Goal: Task Accomplishment & Management: Manage account settings

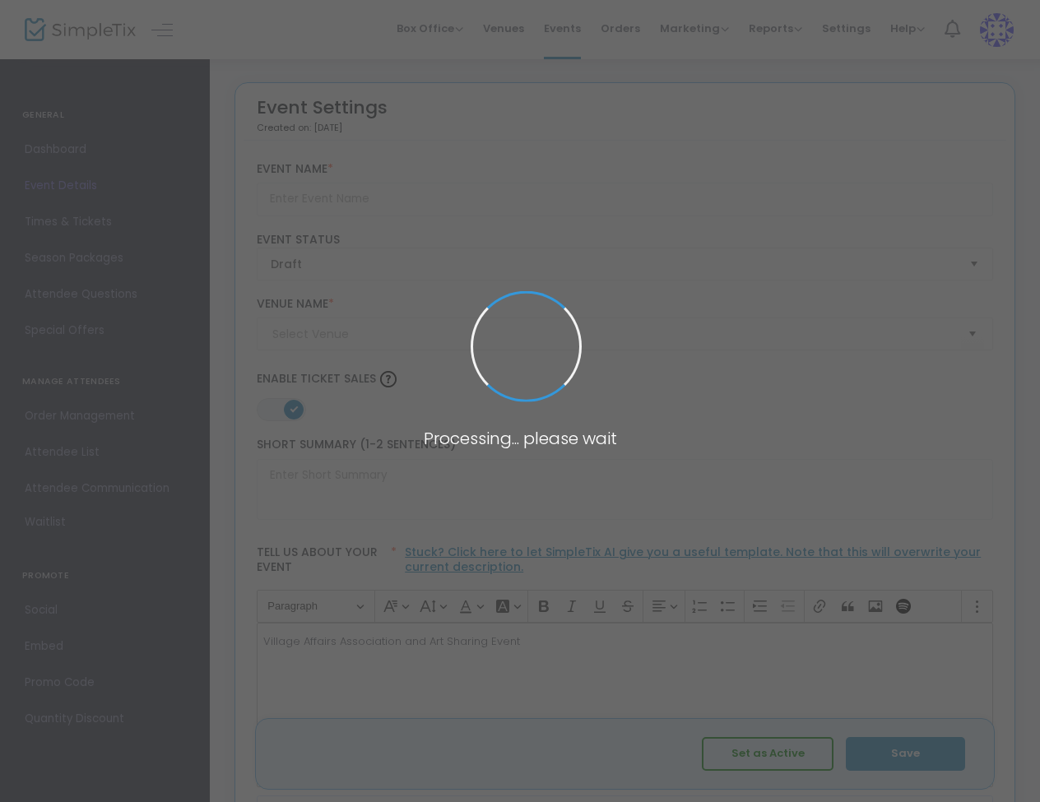
type input "The Rose Appointment"
type textarea "Village Affairs Association and Art Sharing Event"
type input "Buy Tickets"
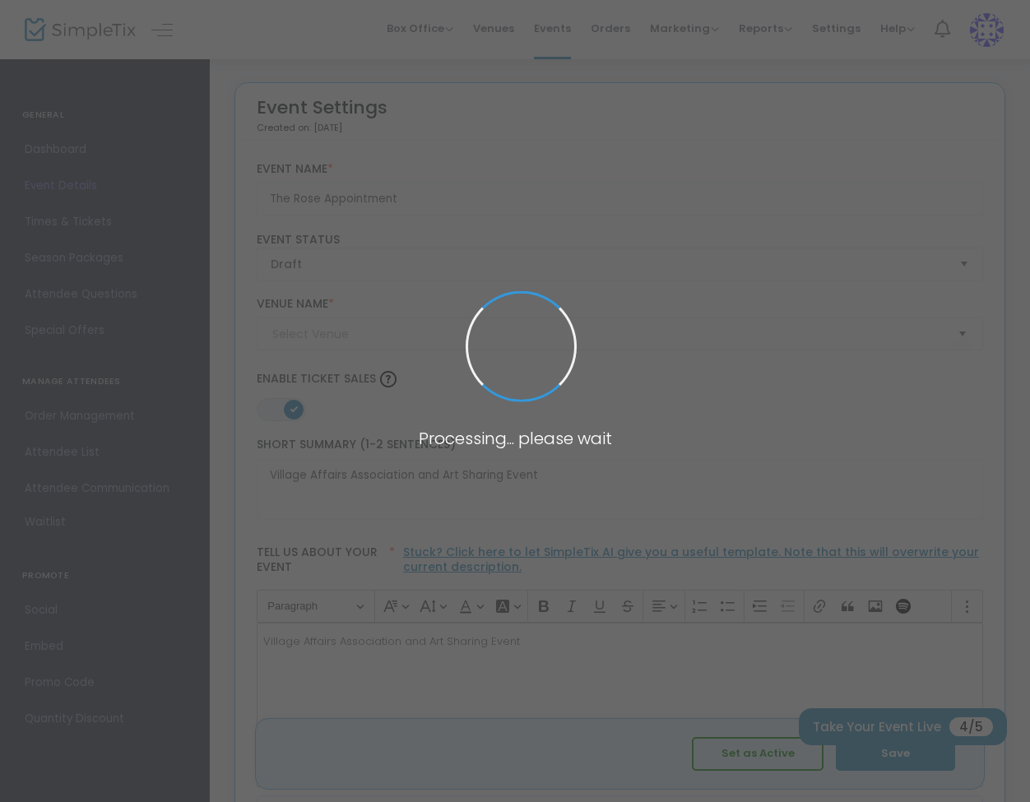
type input "FORT BRAGG"
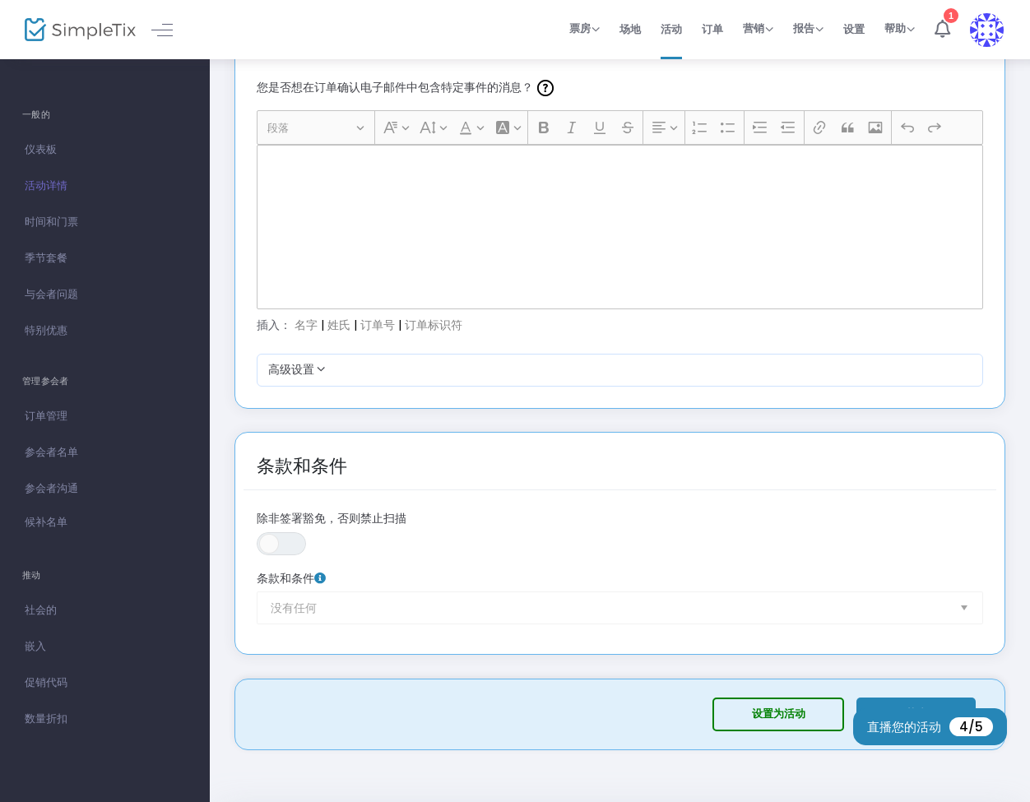
scroll to position [2246, 0]
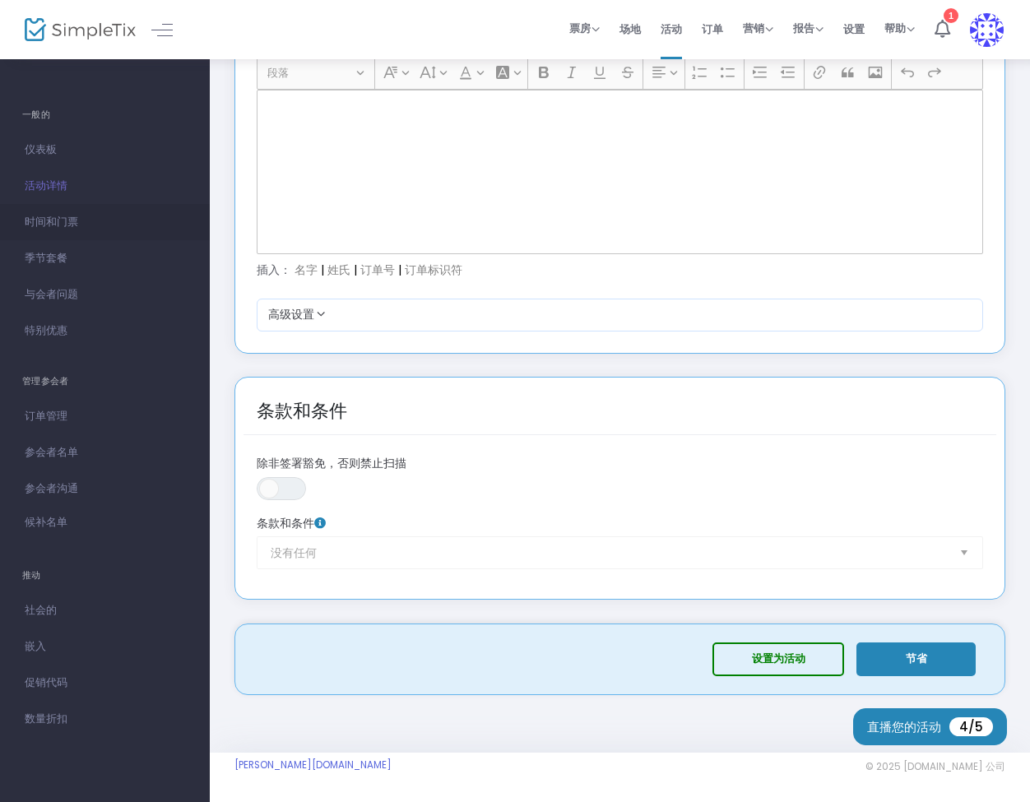
click at [63, 228] on font "时间和门票" at bounding box center [51, 222] width 53 height 16
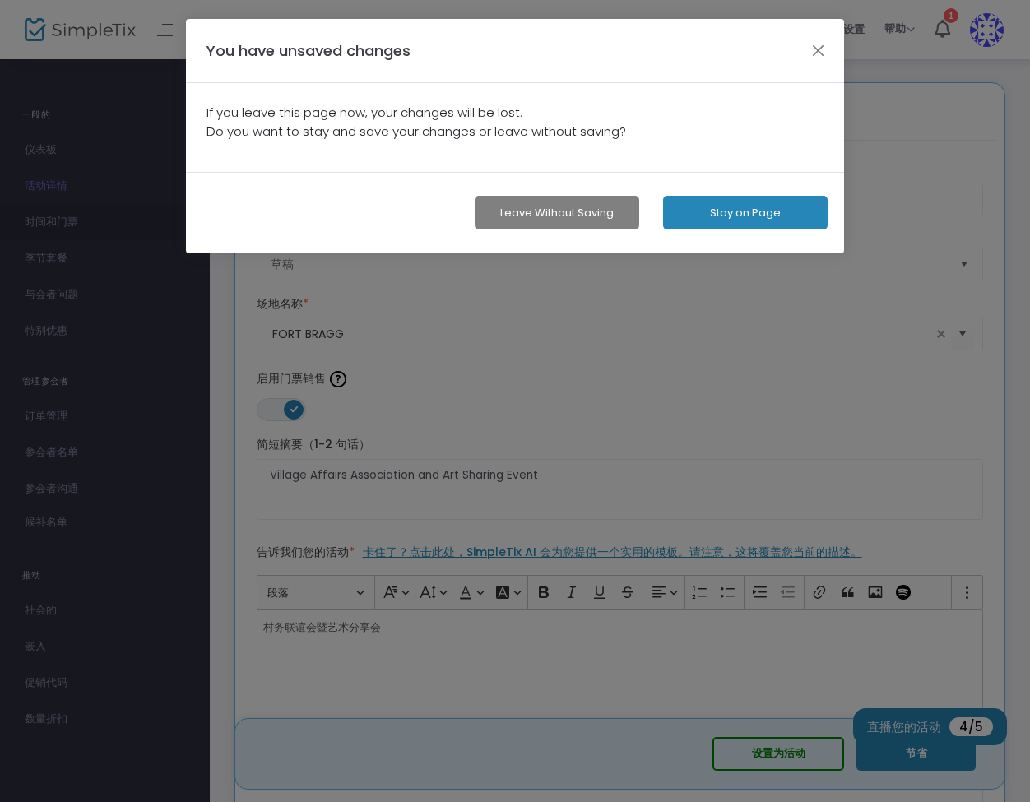
scroll to position [0, 0]
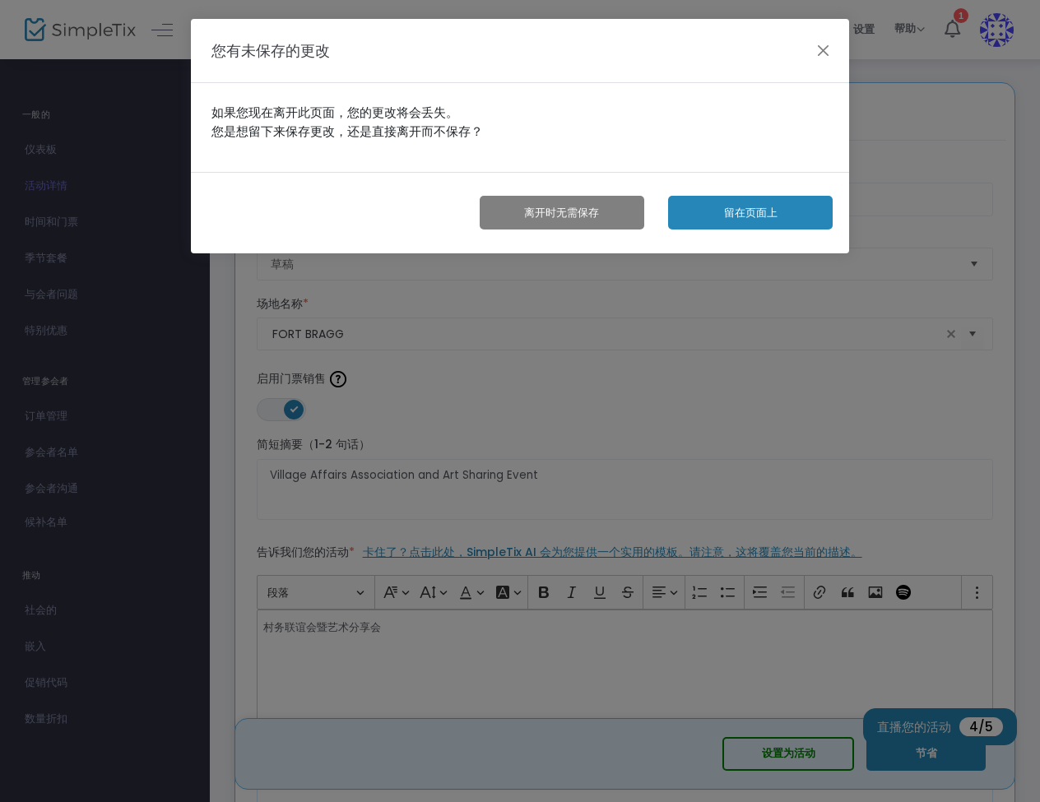
click at [705, 214] on button "留在页面上" at bounding box center [750, 213] width 165 height 34
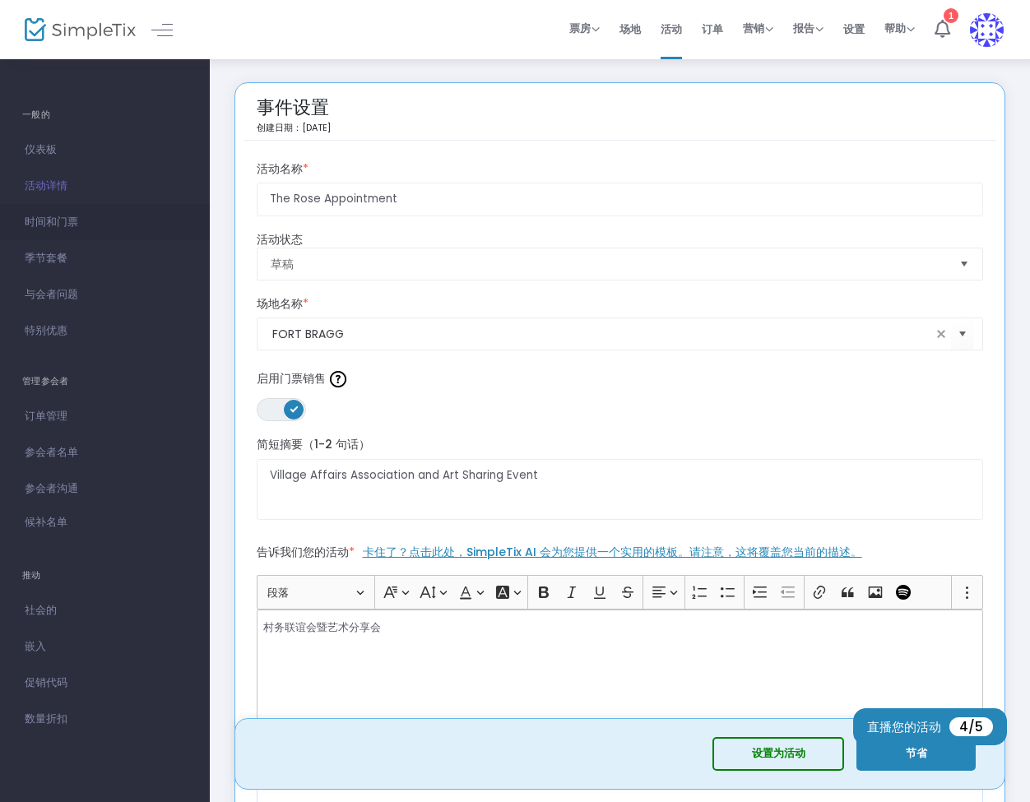
click at [70, 225] on font "时间和门票" at bounding box center [51, 222] width 53 height 16
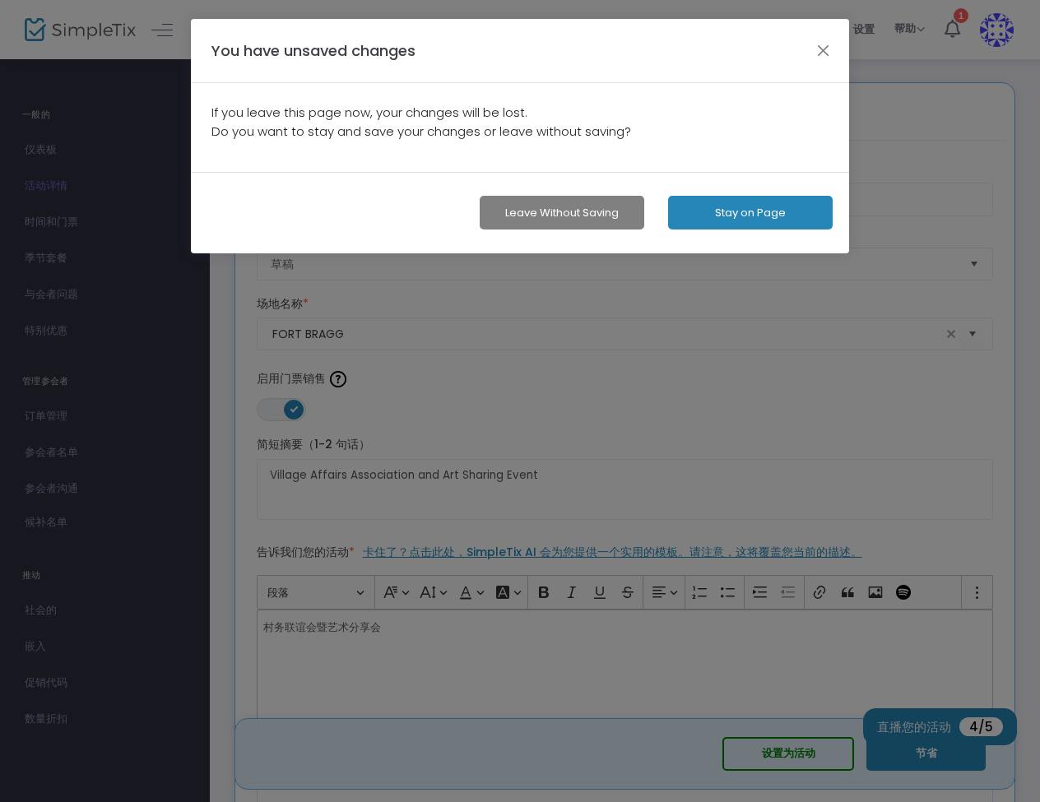
click at [532, 213] on button "Leave without Saving" at bounding box center [562, 213] width 165 height 34
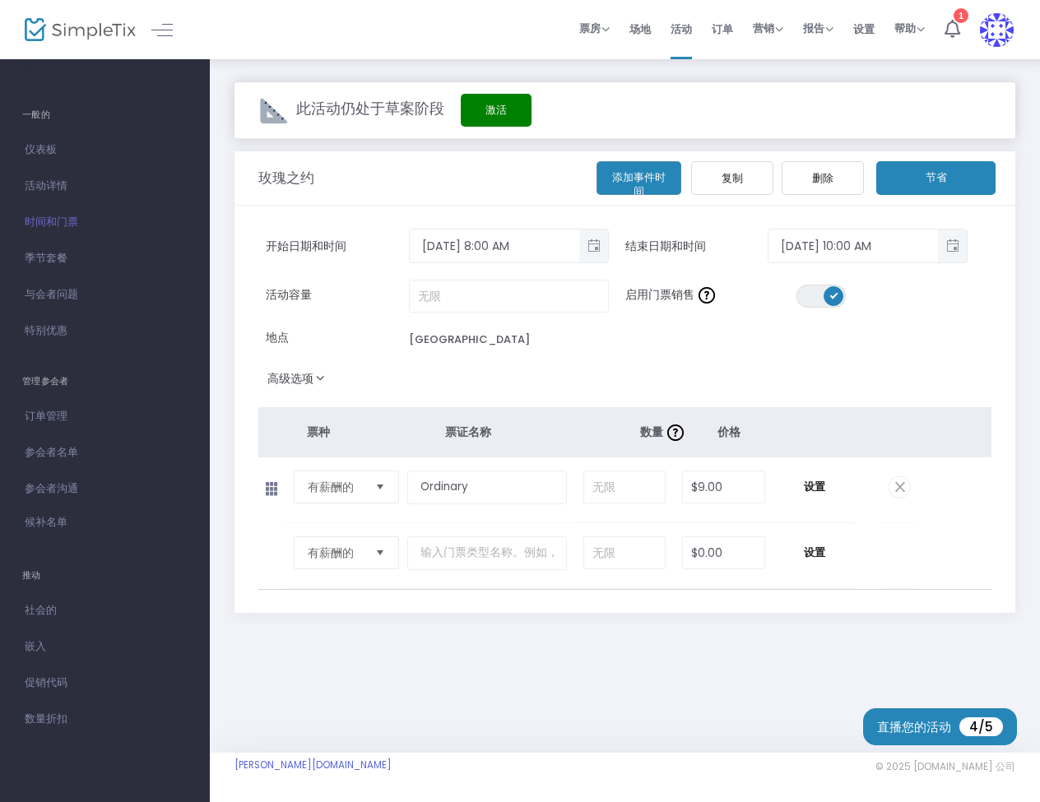
click at [614, 379] on div "高级选项 活动时间标题 移动电子票颜色 #FFFFFF 限制每个活动时间的订单总数 在 离开" at bounding box center [625, 381] width 734 height 30
click at [485, 123] on button "激活" at bounding box center [496, 110] width 71 height 33
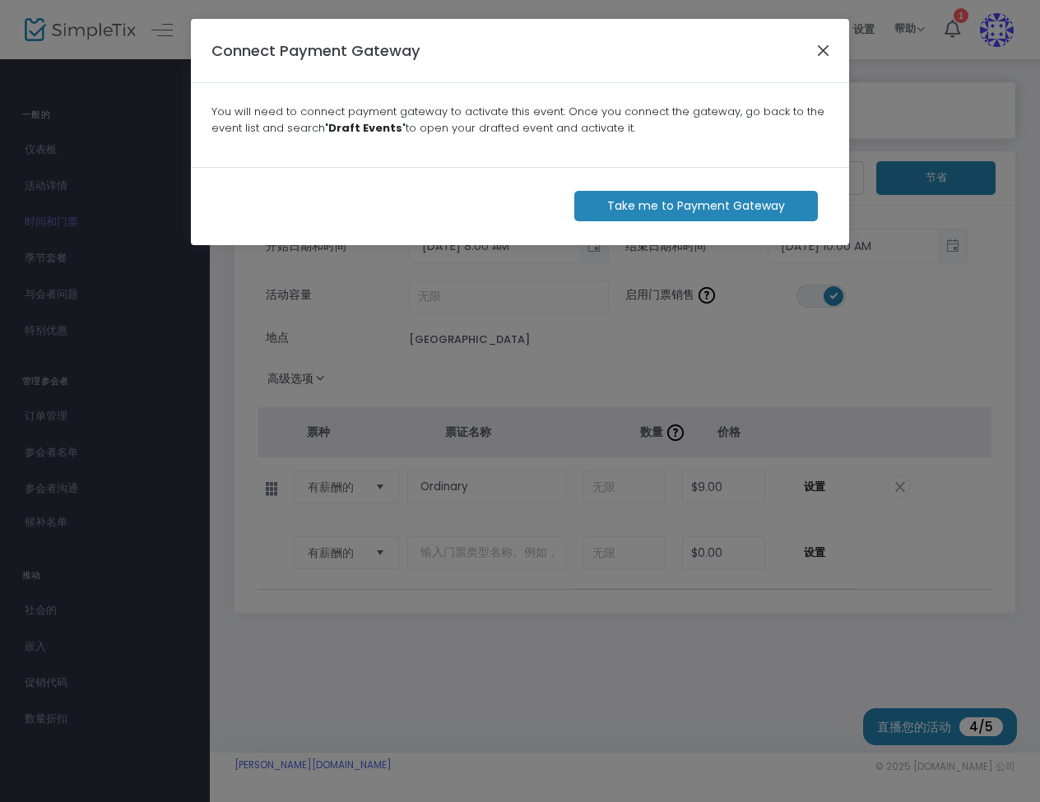
click at [822, 56] on button "Close" at bounding box center [823, 49] width 21 height 21
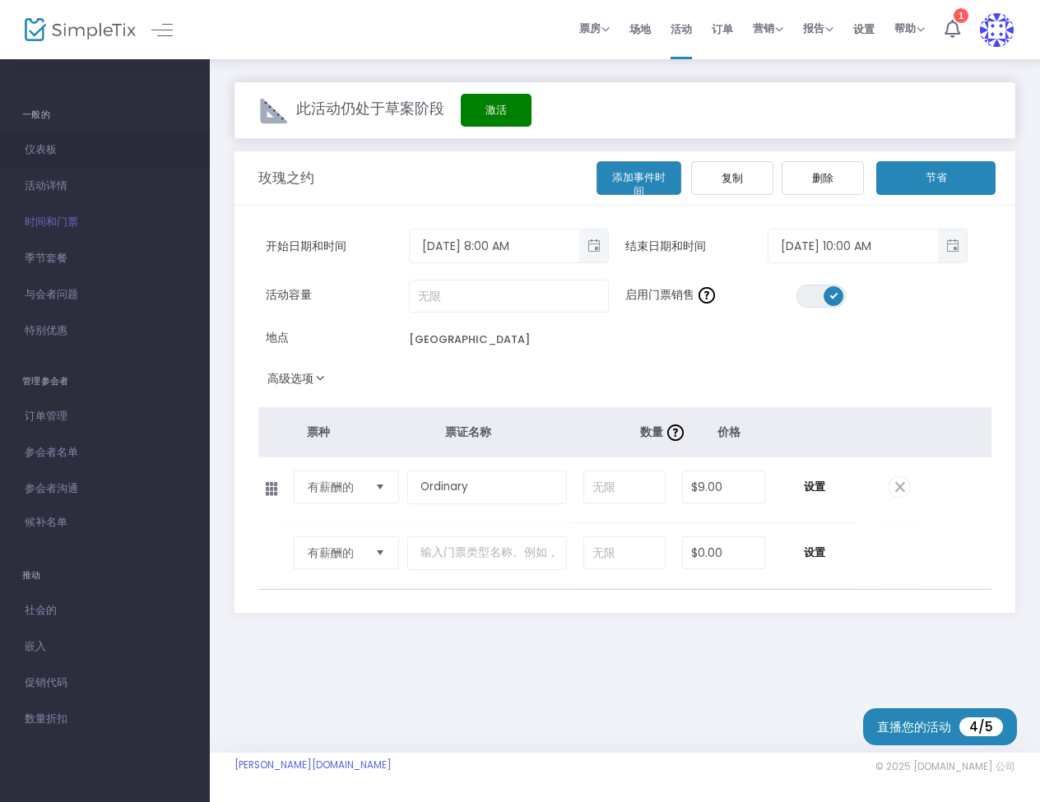
click at [66, 140] on span "仪表板" at bounding box center [105, 149] width 160 height 21
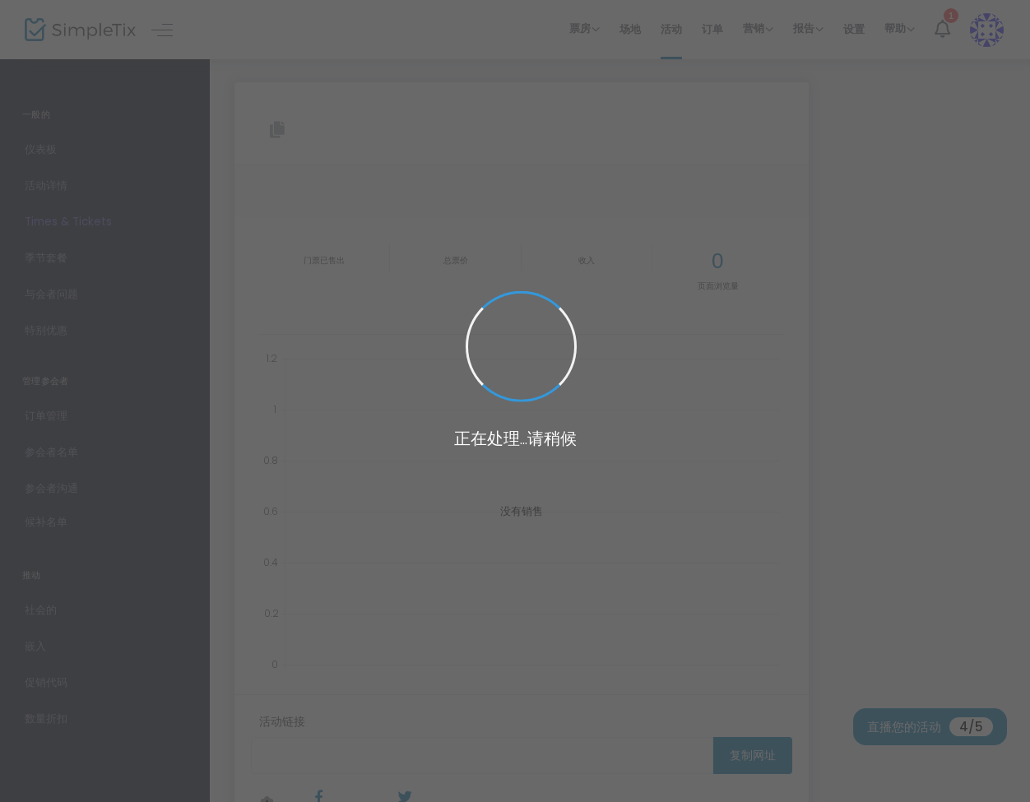
type input "[URL][DOMAIN_NAME]"
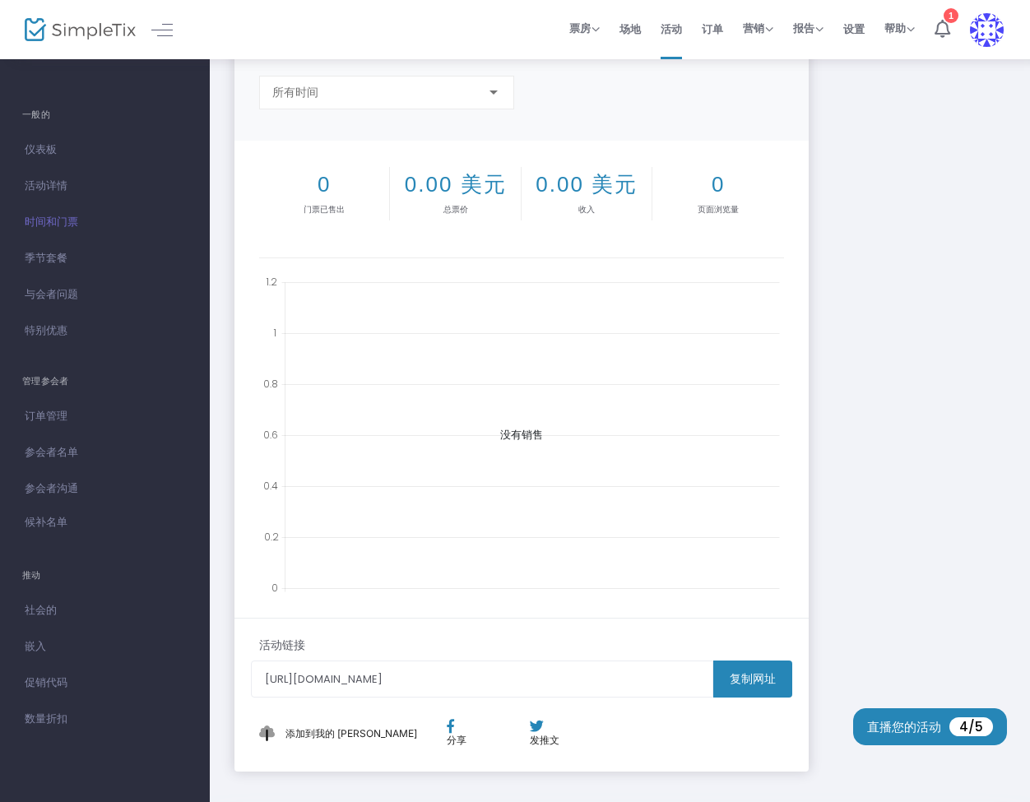
scroll to position [275, 0]
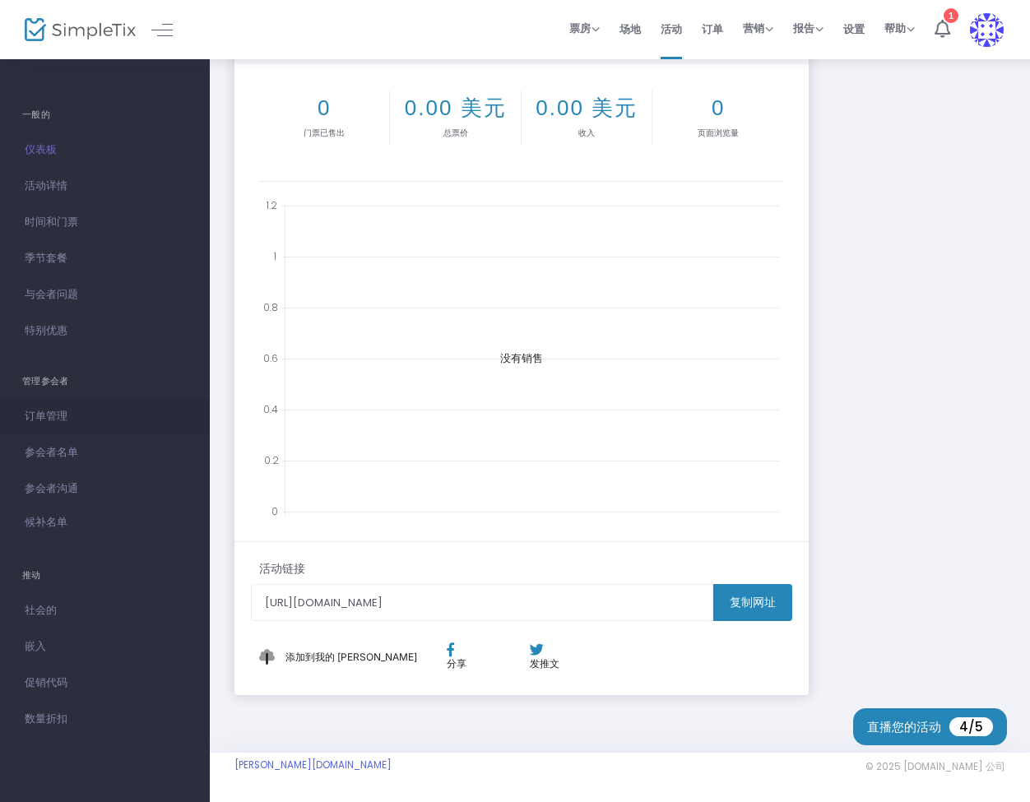
click at [72, 419] on span "订单管理" at bounding box center [105, 416] width 160 height 21
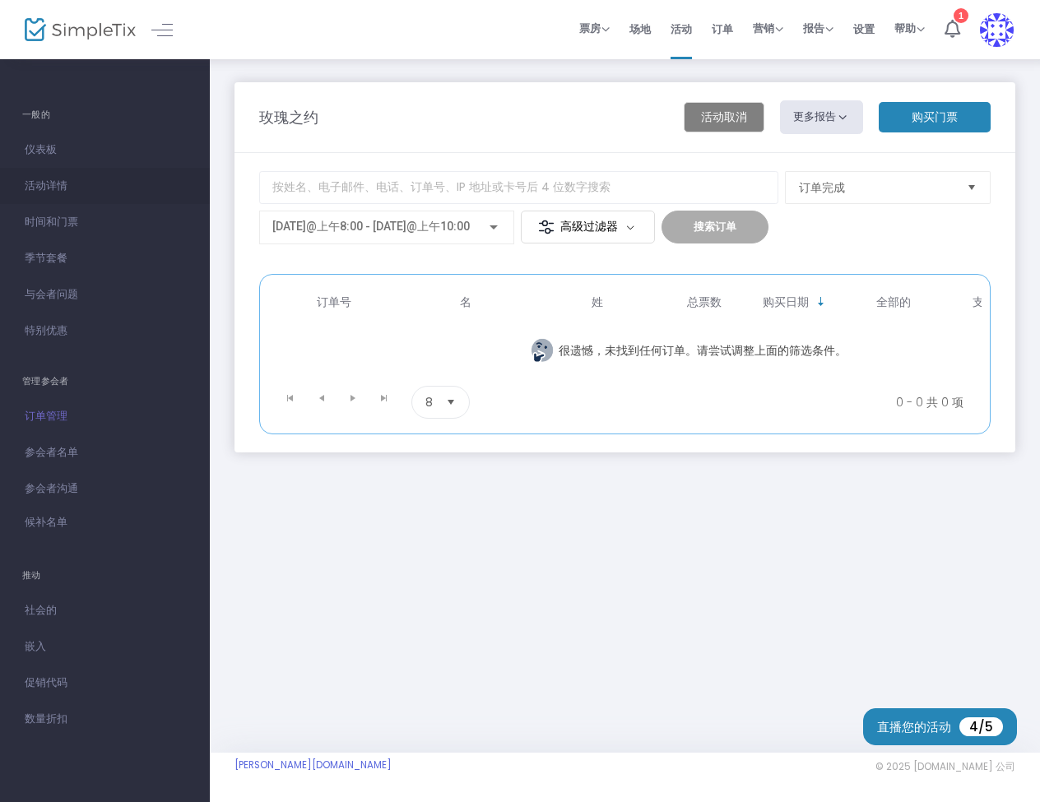
click at [58, 186] on font "活动详情" at bounding box center [46, 186] width 43 height 16
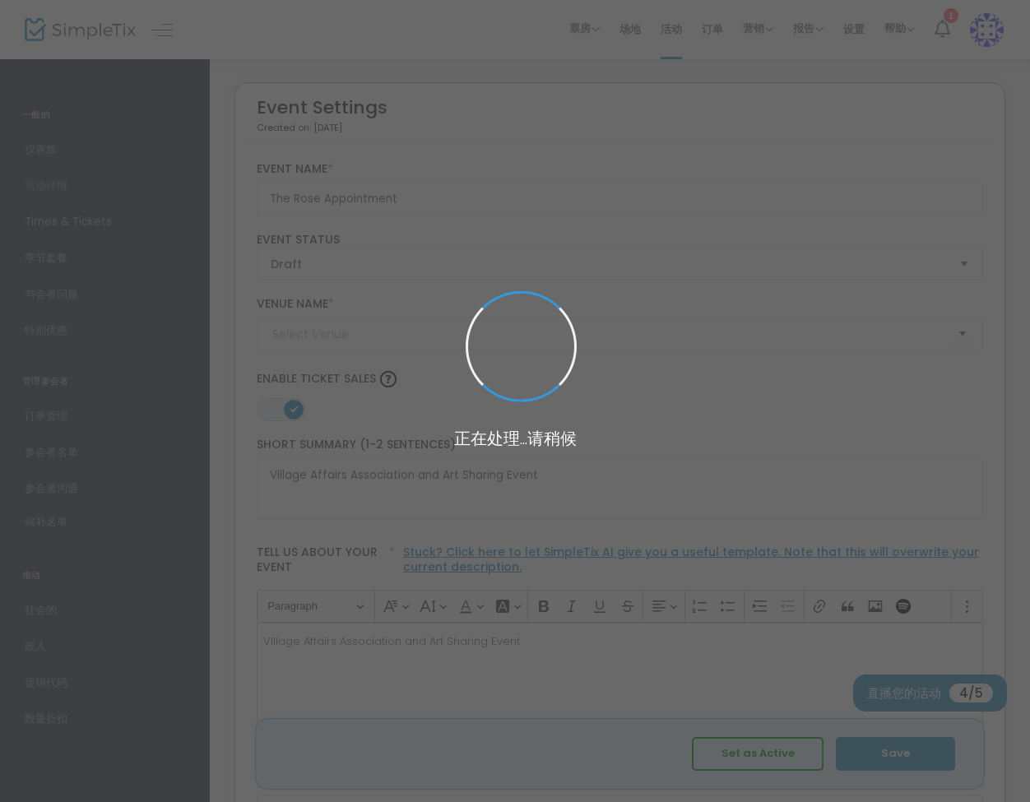
type input "FORT BRAGG"
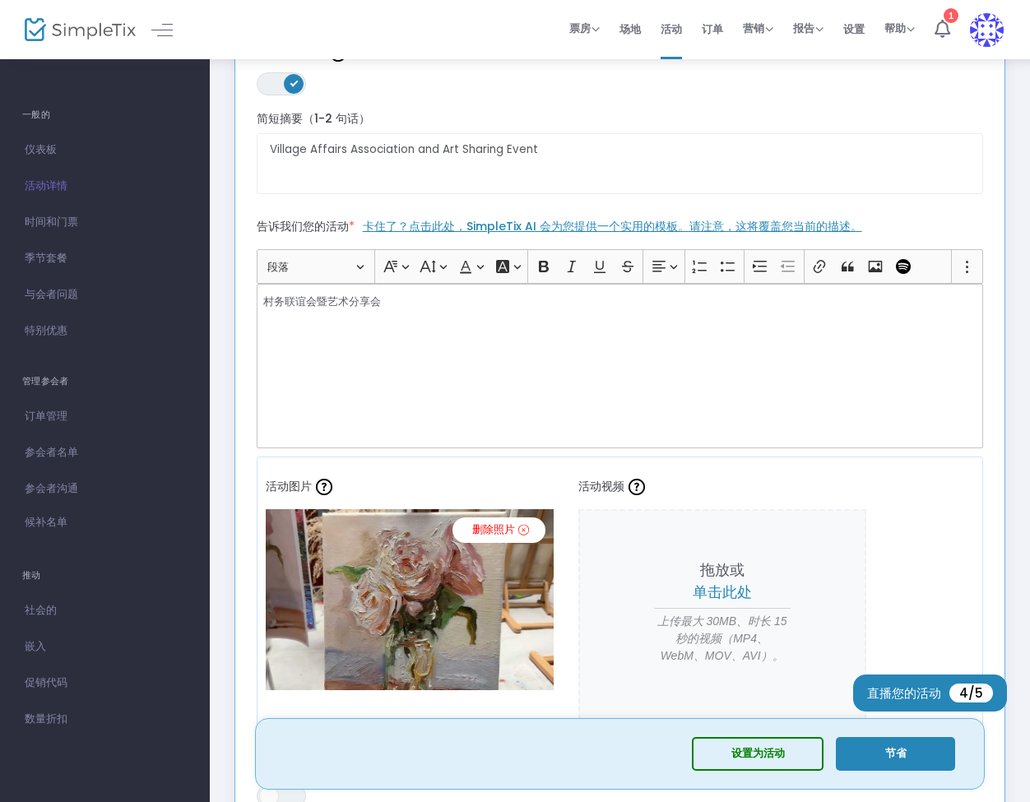
scroll to position [411, 0]
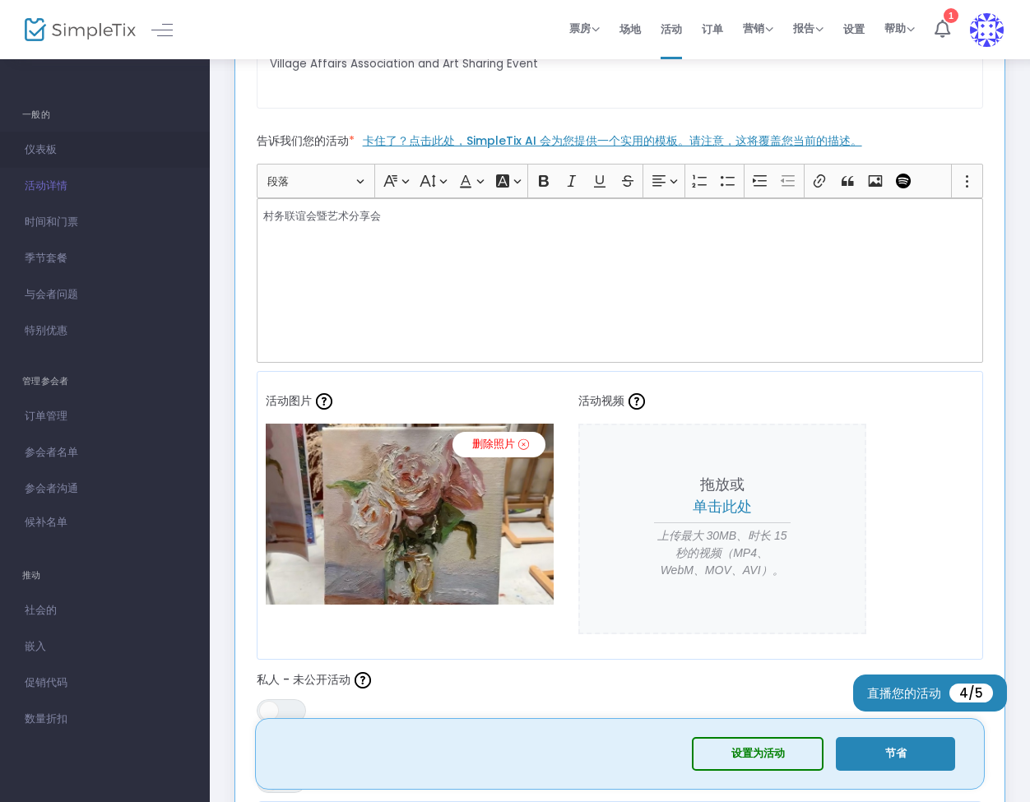
click at [67, 147] on span "仪表板" at bounding box center [105, 149] width 160 height 21
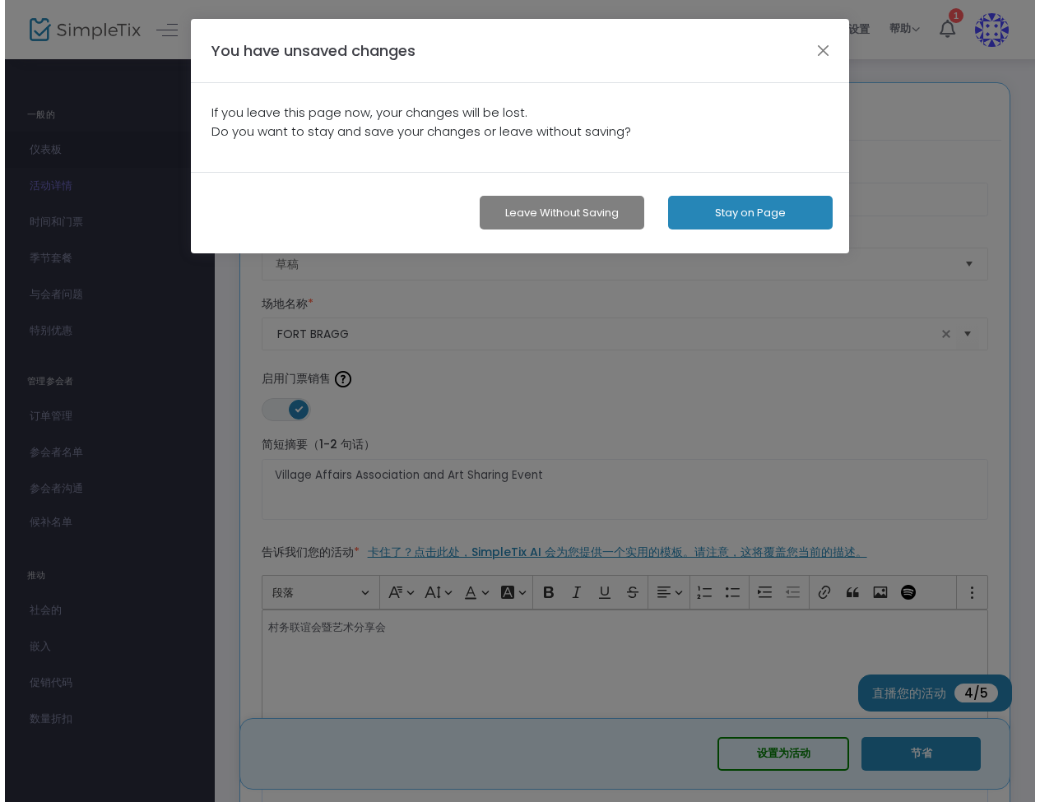
scroll to position [0, 0]
